Goal: Find specific page/section: Find specific page/section

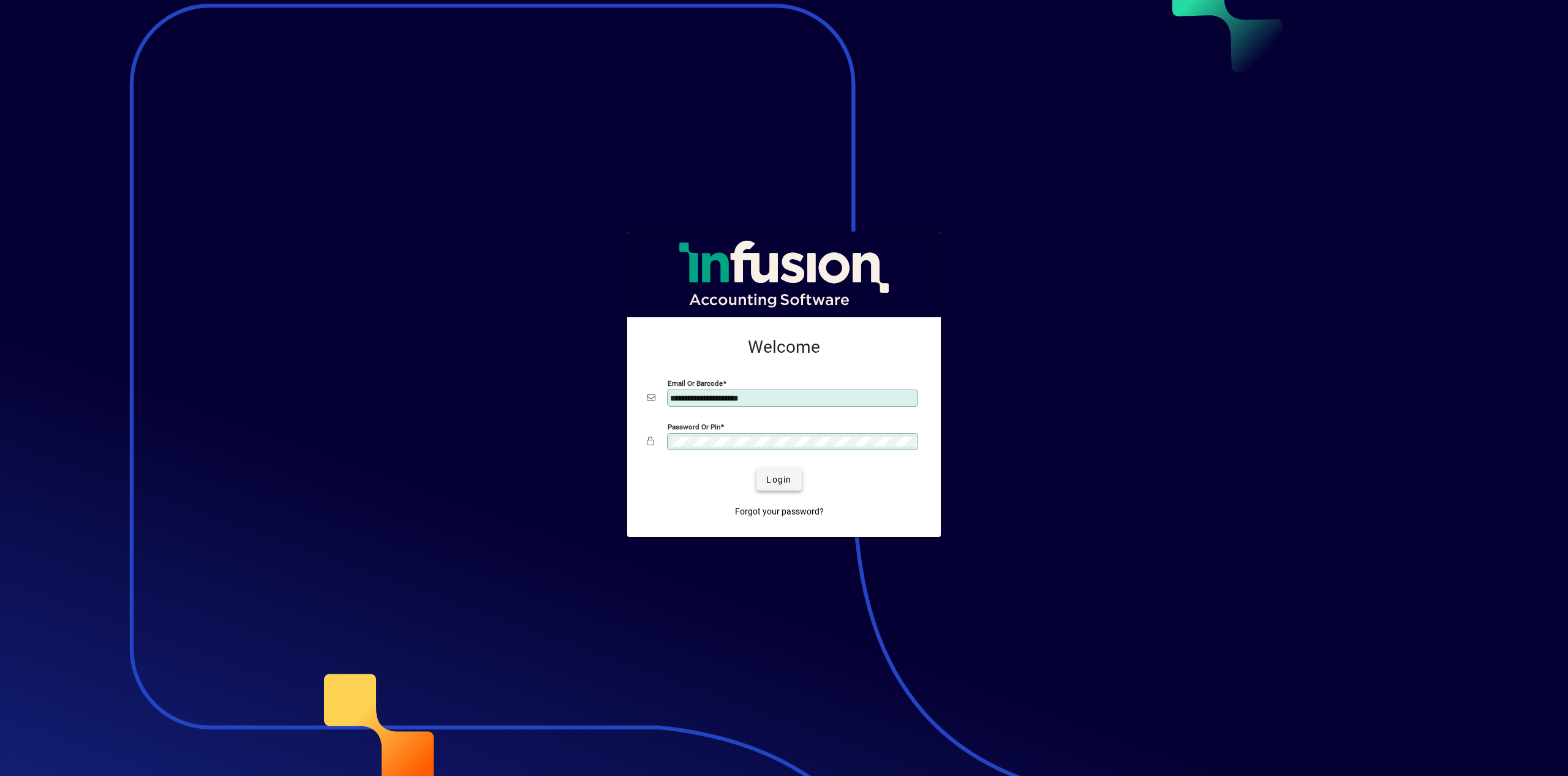
click at [783, 484] on span "Login" at bounding box center [778, 480] width 25 height 13
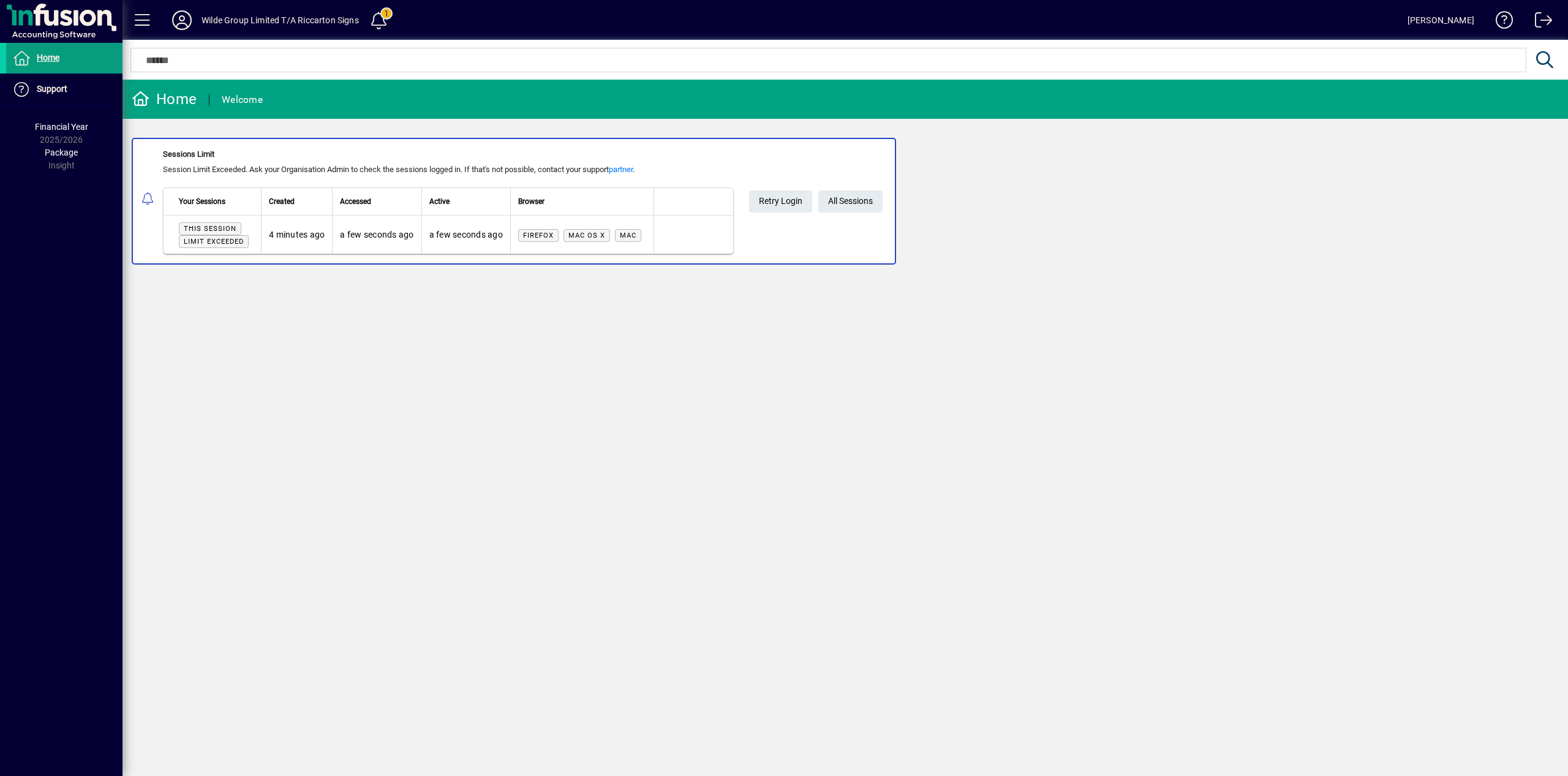
click at [164, 105] on div "Home" at bounding box center [164, 99] width 65 height 20
click at [69, 62] on span at bounding box center [64, 58] width 117 height 29
click at [796, 205] on span "Retry Login" at bounding box center [780, 201] width 43 height 20
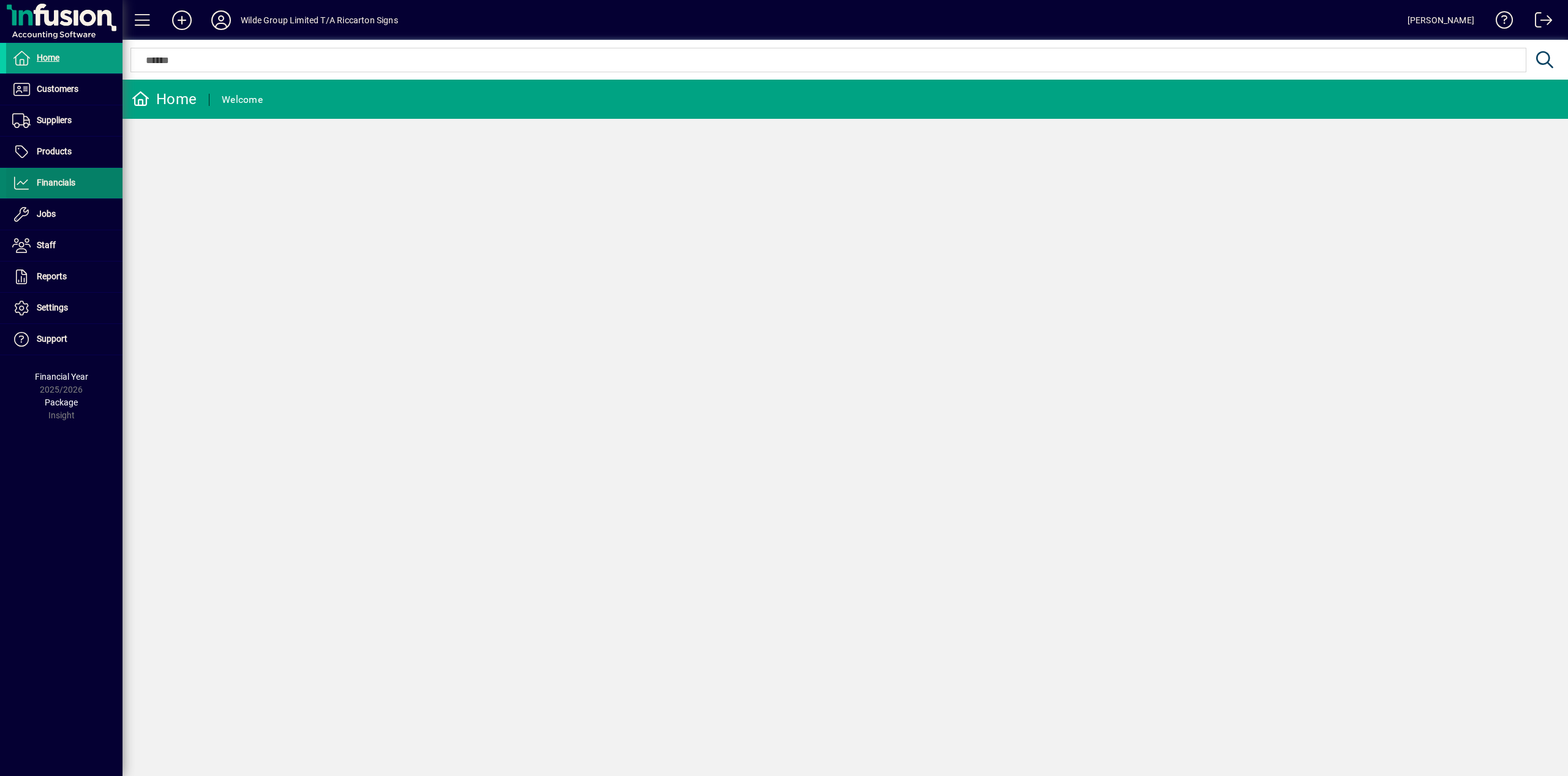
click at [59, 186] on span "Financials" at bounding box center [56, 182] width 39 height 10
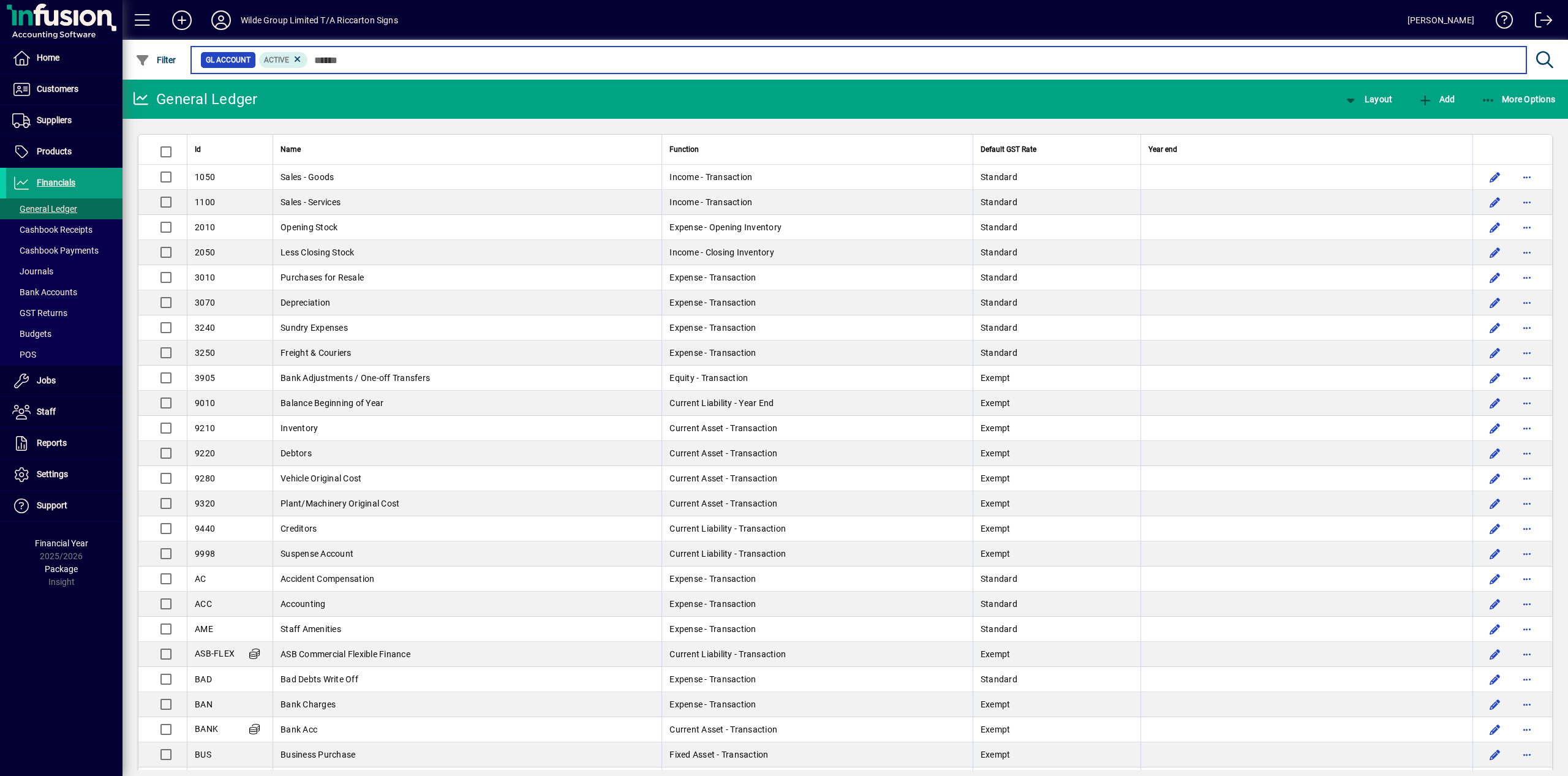
click at [460, 58] on input "text" at bounding box center [912, 60] width 1209 height 17
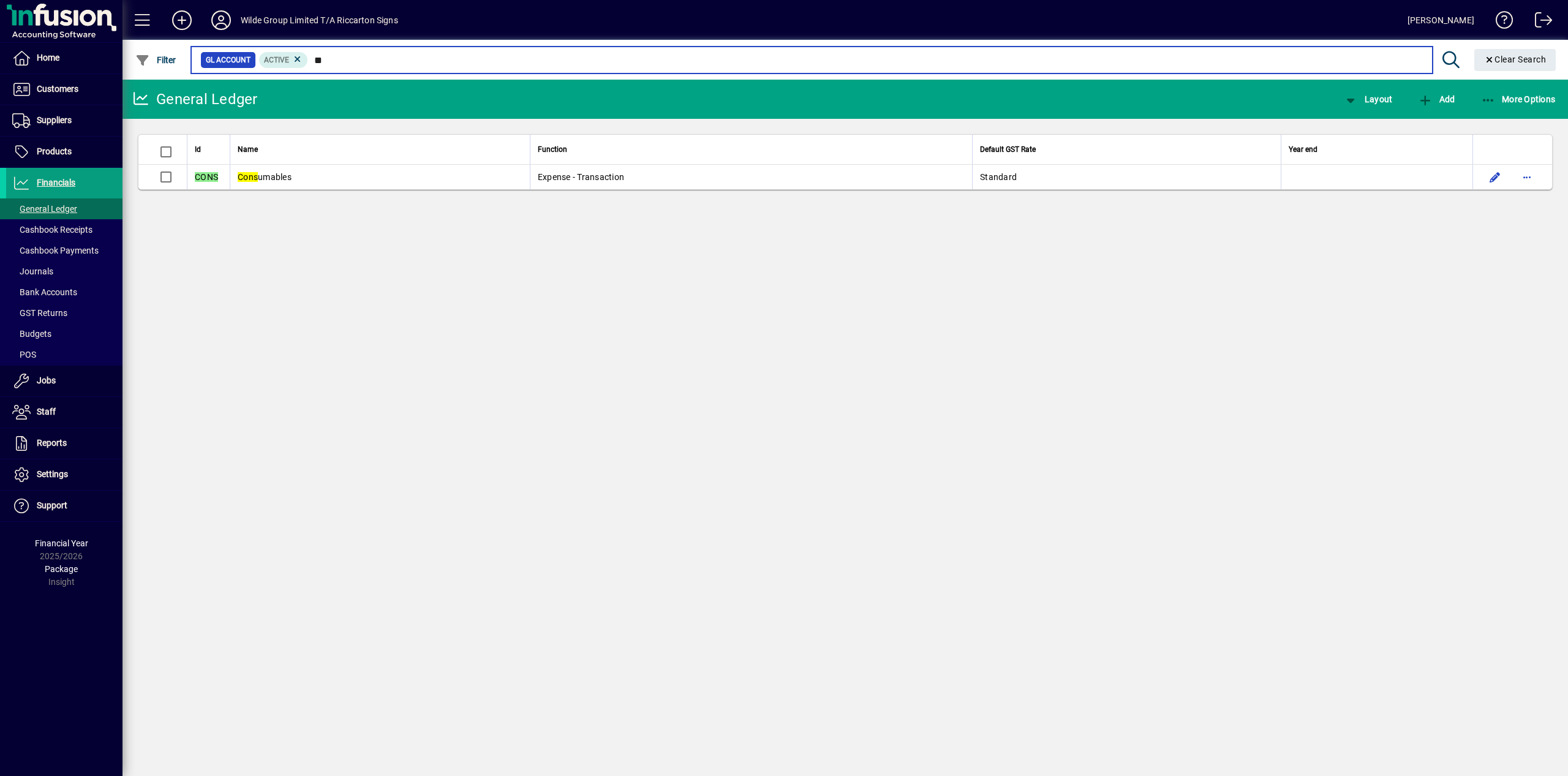
type input "*"
drag, startPoint x: 347, startPoint y: 61, endPoint x: 226, endPoint y: 57, distance: 121.1
click at [308, 57] on input "****" at bounding box center [865, 60] width 1114 height 17
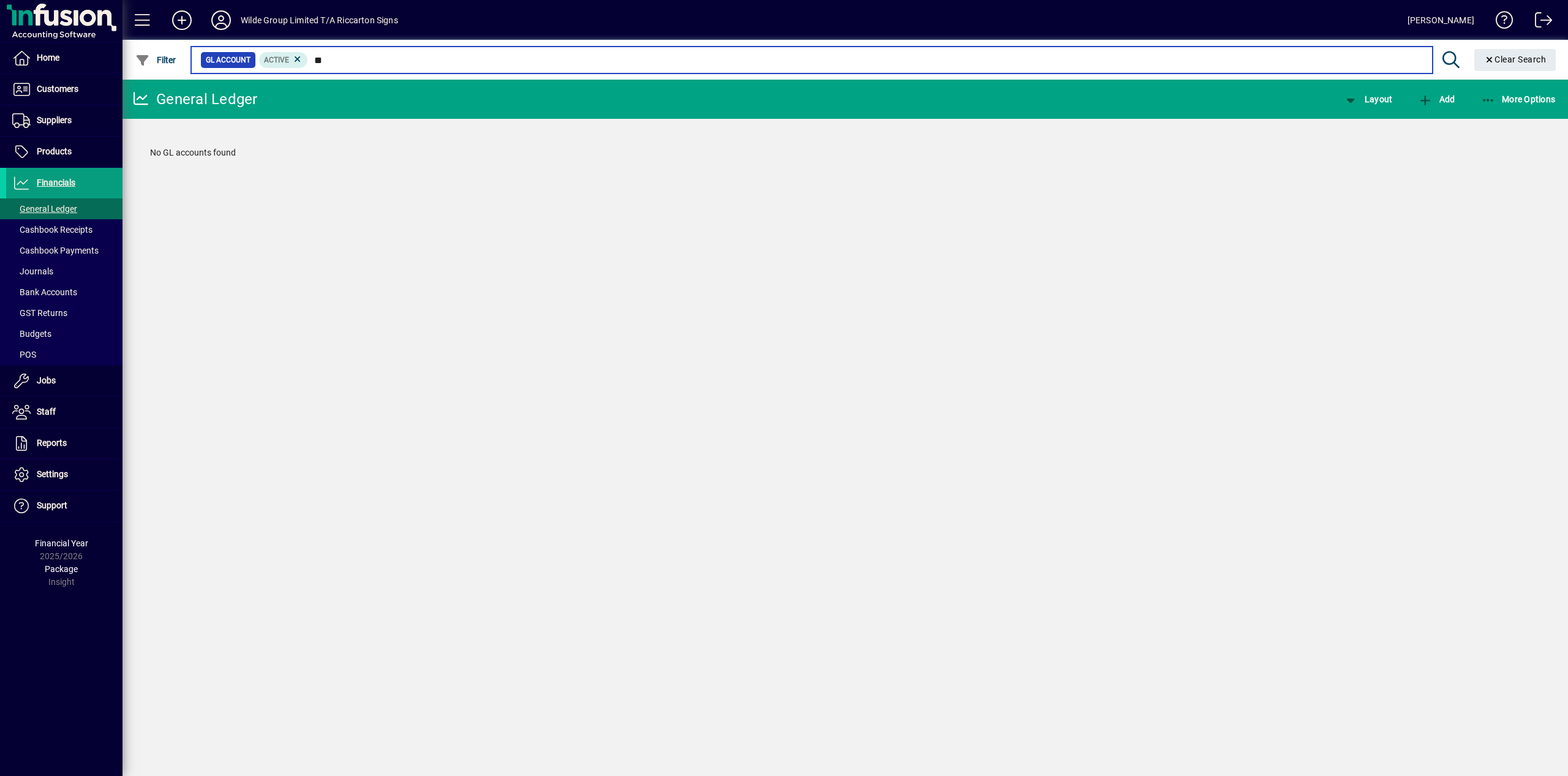
type input "*"
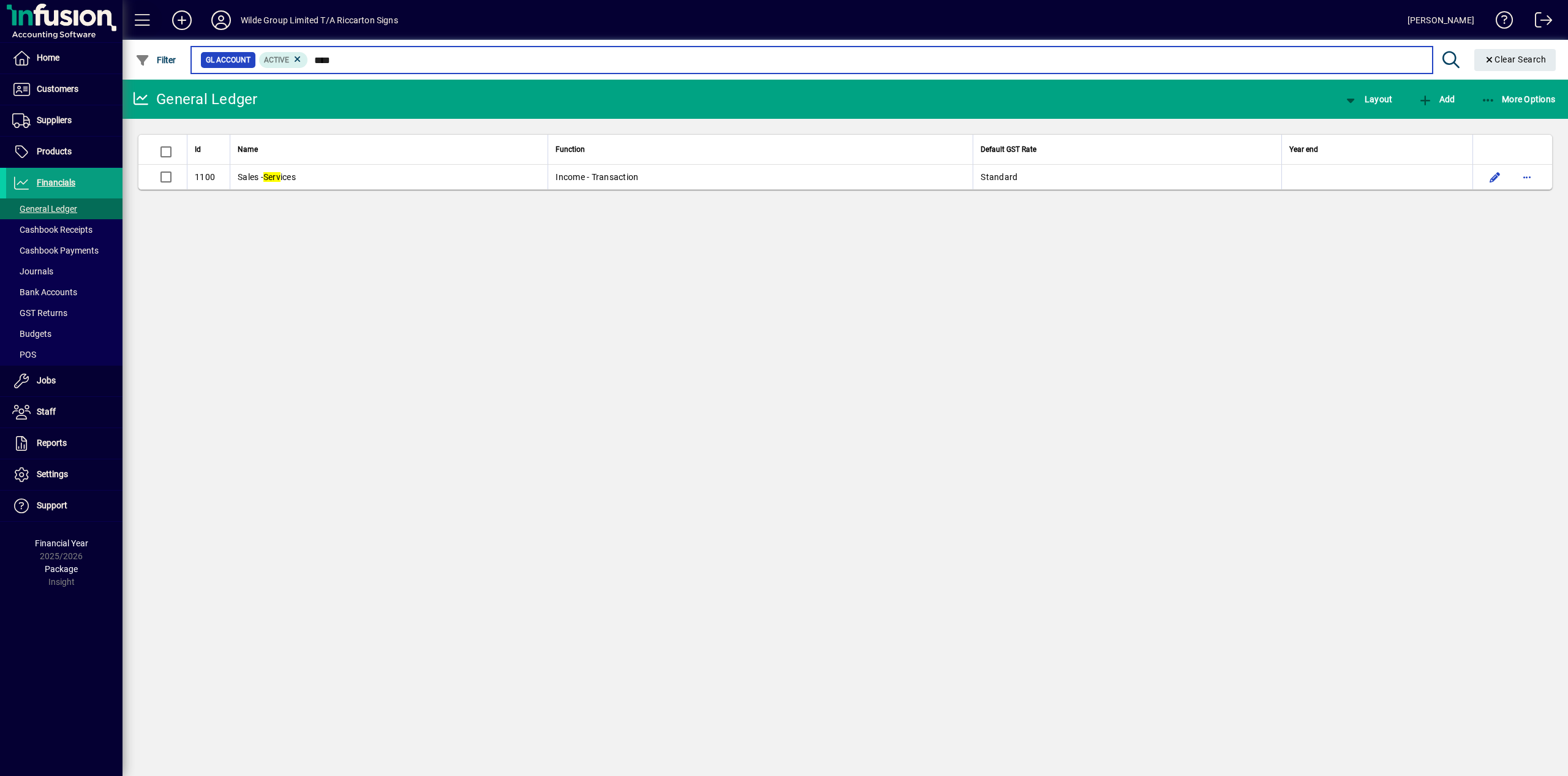
type input "****"
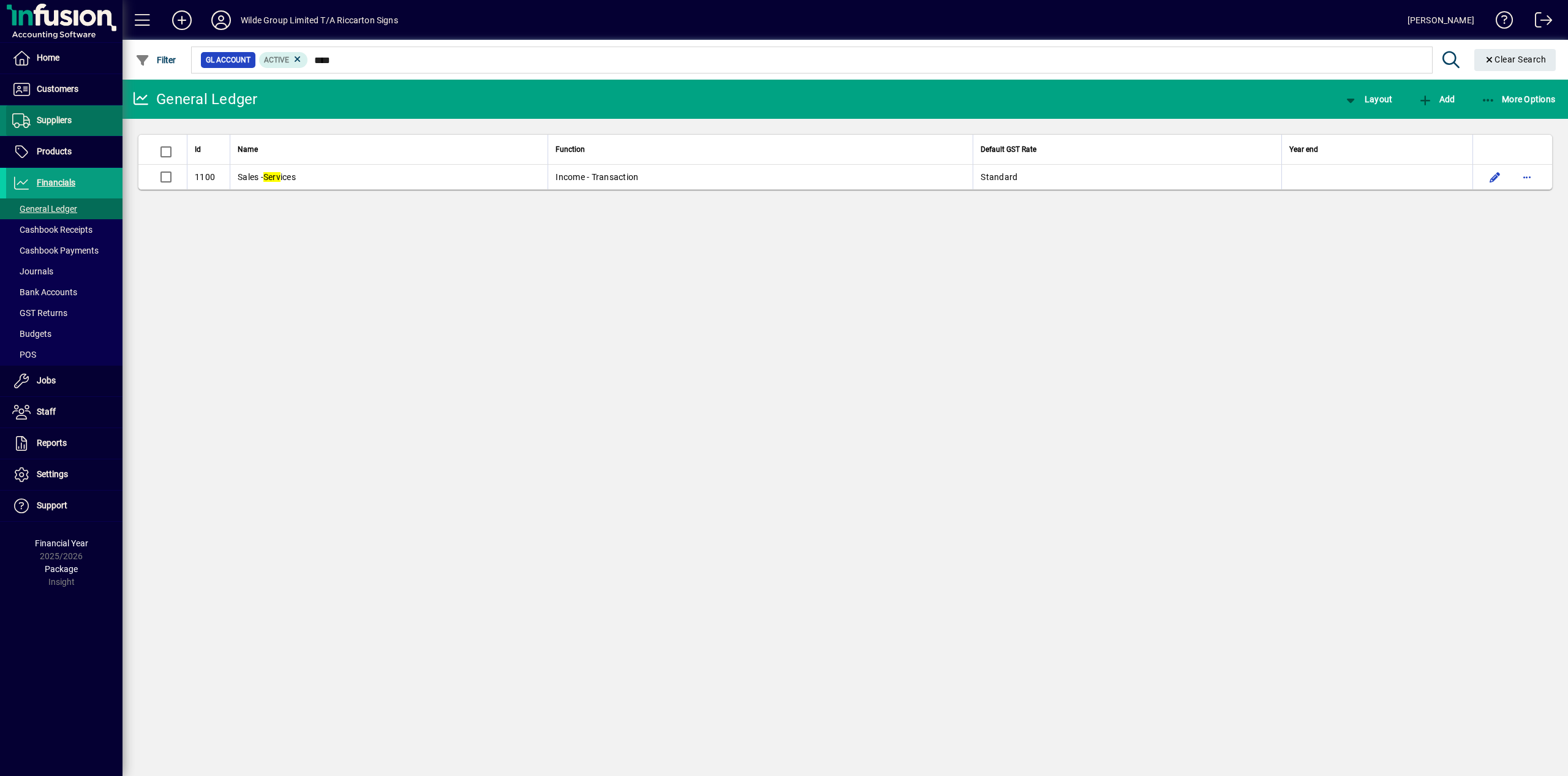
click at [64, 118] on span "Suppliers" at bounding box center [54, 120] width 35 height 10
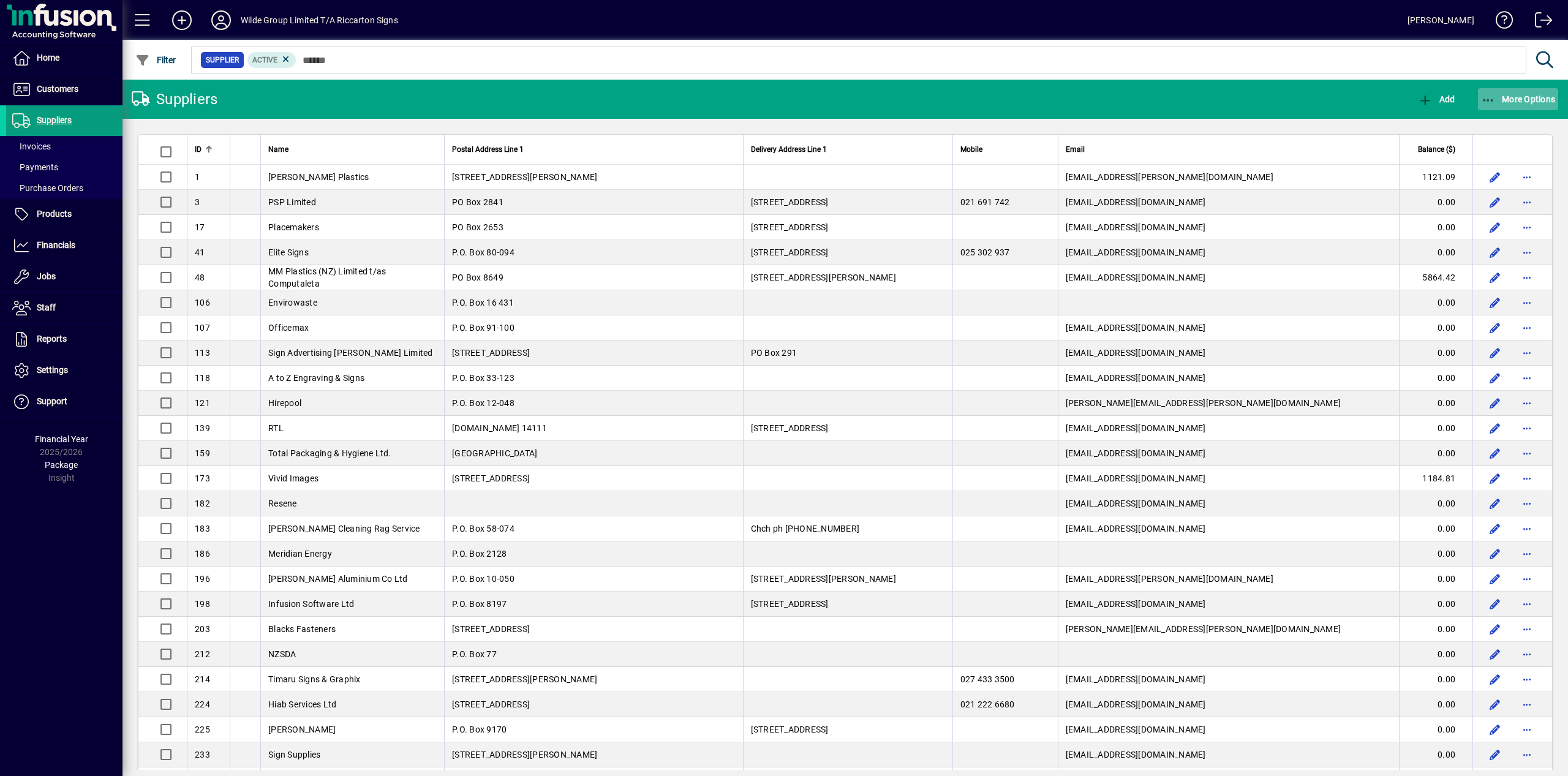
click at [1524, 93] on span "button" at bounding box center [1518, 99] width 81 height 29
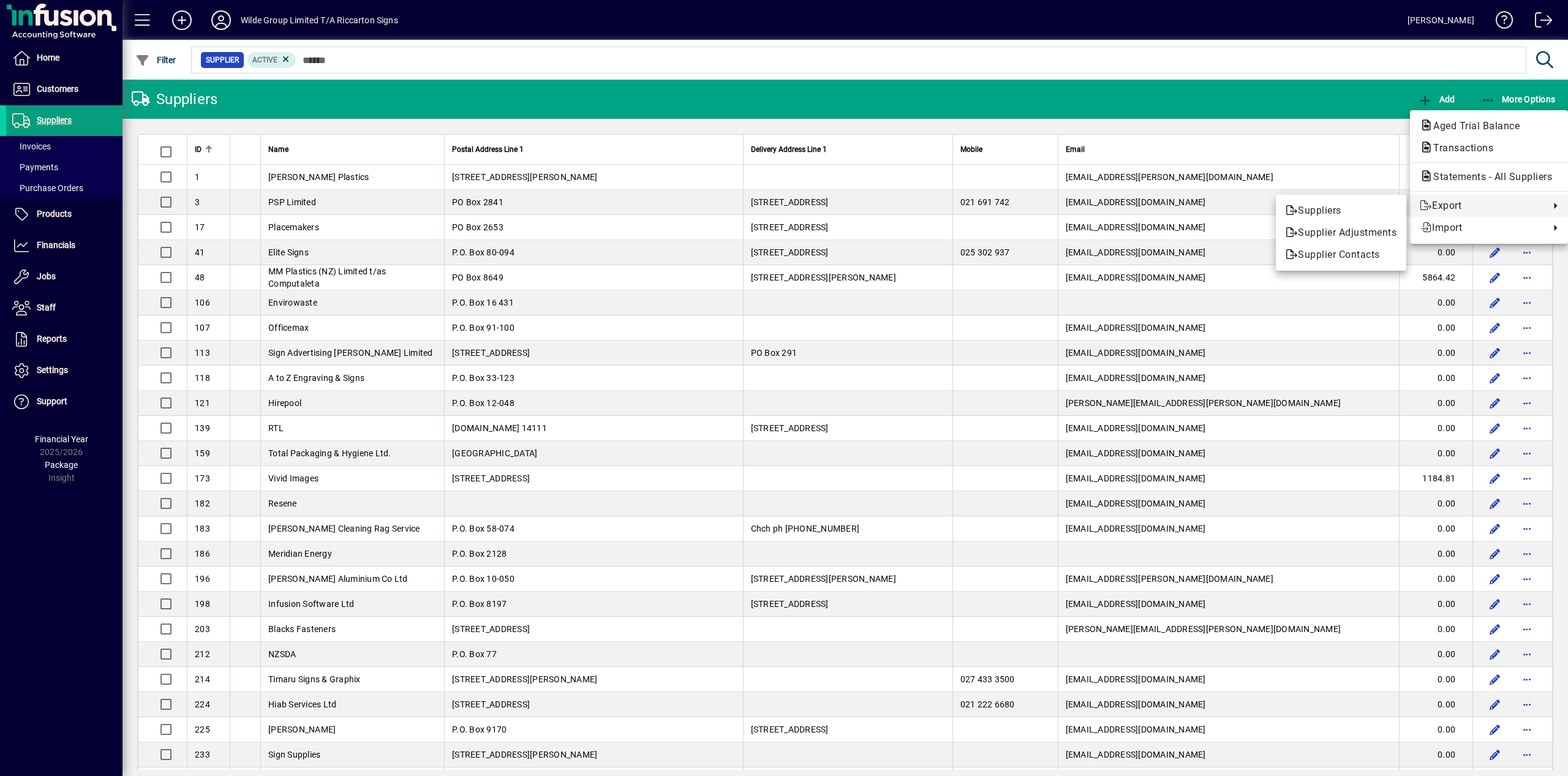
click at [1205, 101] on div at bounding box center [784, 388] width 1568 height 776
